Goal: Task Accomplishment & Management: Use online tool/utility

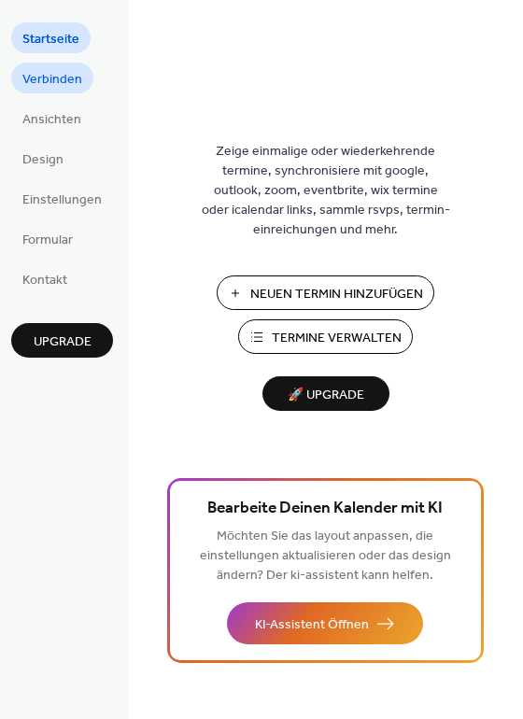
click at [64, 84] on span "Verbinden" at bounding box center [52, 80] width 60 height 20
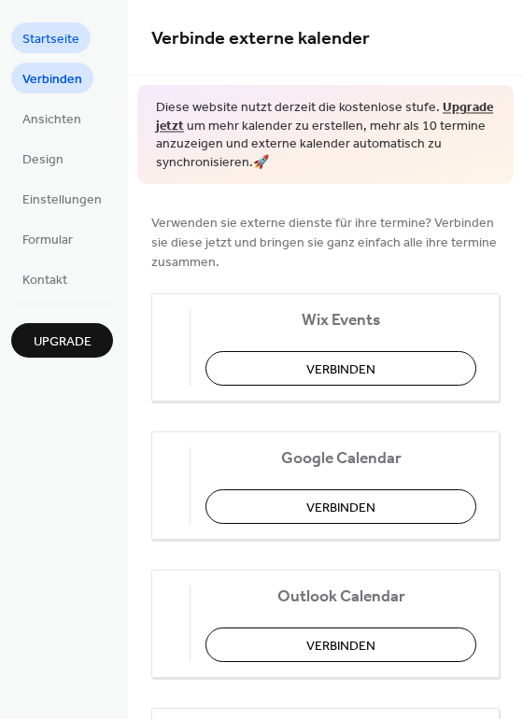
click at [55, 40] on span "Startseite" at bounding box center [50, 40] width 57 height 20
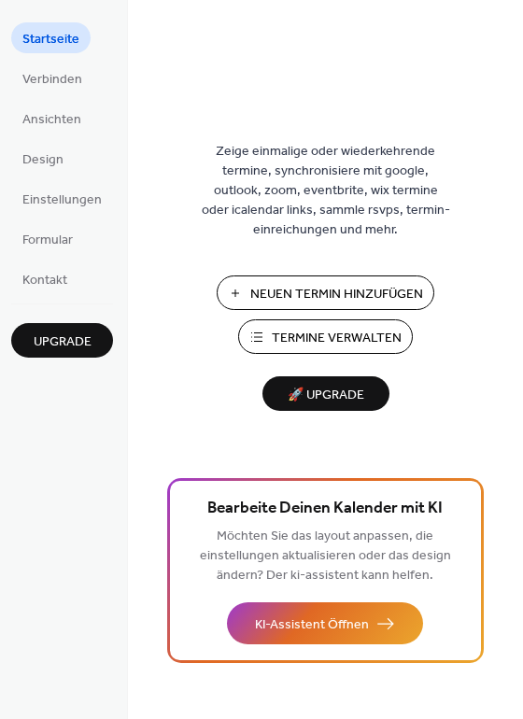
click at [301, 290] on span "Neuen Termin Hinzufügen" at bounding box center [336, 295] width 173 height 20
